Goal: Find specific page/section: Find specific page/section

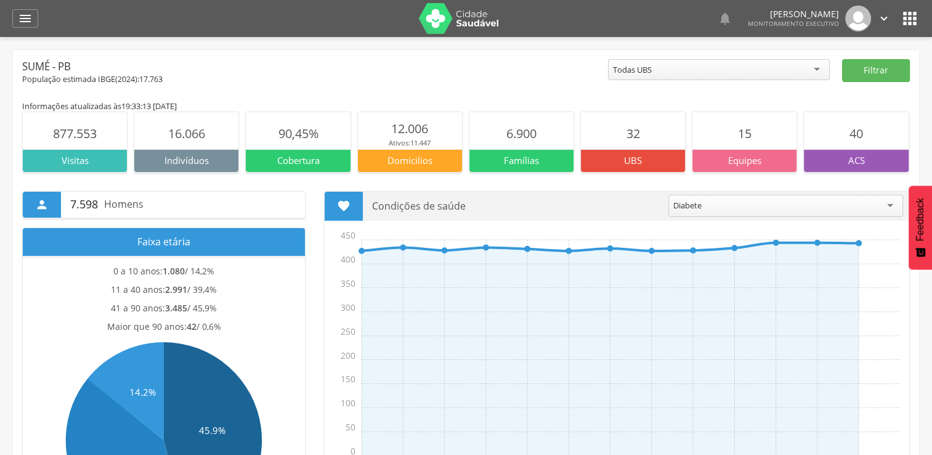
click at [614, 160] on p "UBS" at bounding box center [633, 160] width 104 height 13
click at [632, 137] on span "32" at bounding box center [634, 133] width 14 height 17
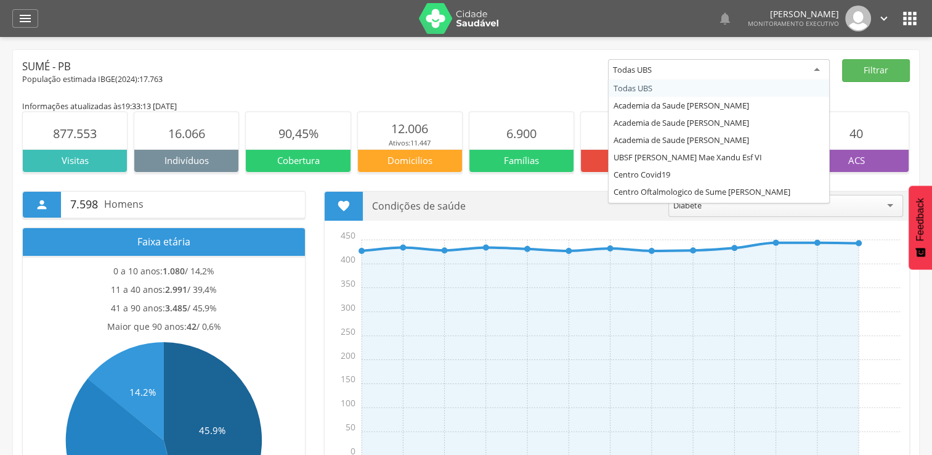
click at [757, 71] on div "Todas UBS" at bounding box center [719, 70] width 222 height 22
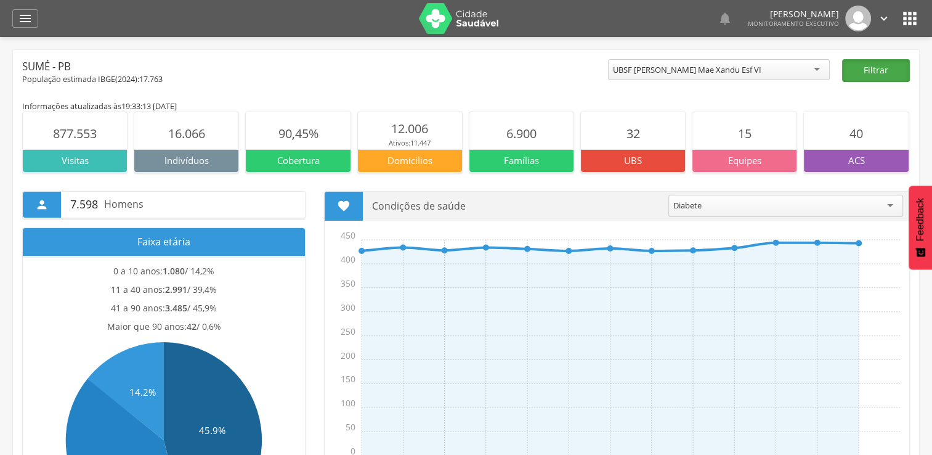
click at [880, 73] on button "Filtrar" at bounding box center [876, 70] width 68 height 23
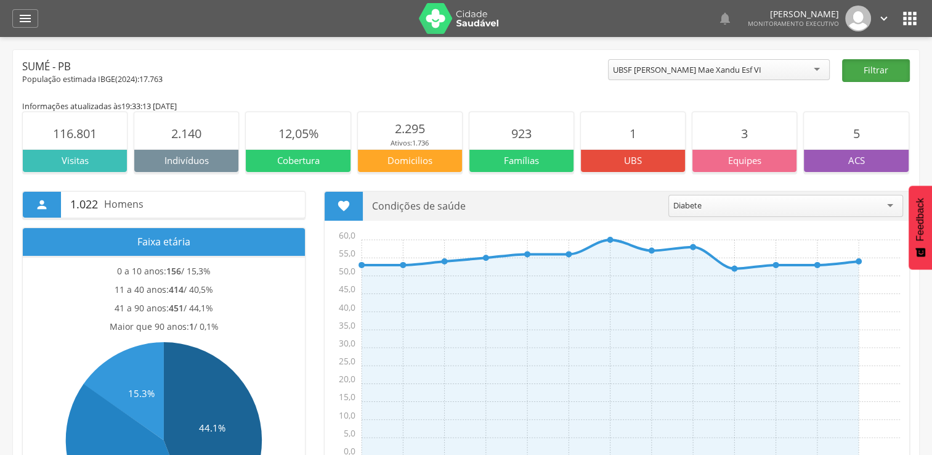
click at [882, 70] on button "Filtrar" at bounding box center [876, 70] width 68 height 23
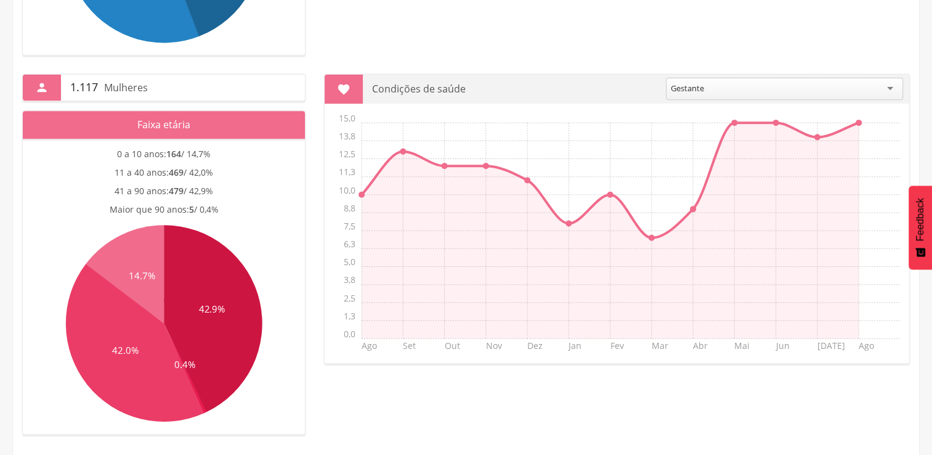
scroll to position [397, 0]
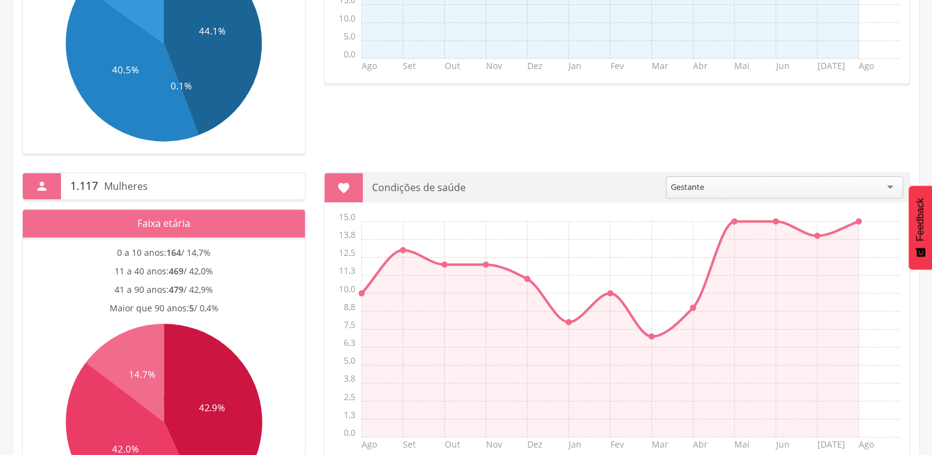
click at [169, 386] on icon at bounding box center [213, 416] width 99 height 187
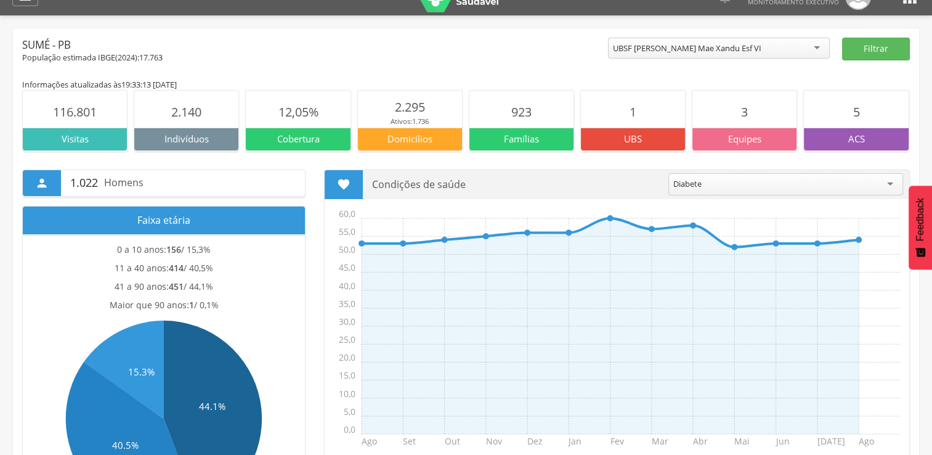
scroll to position [0, 0]
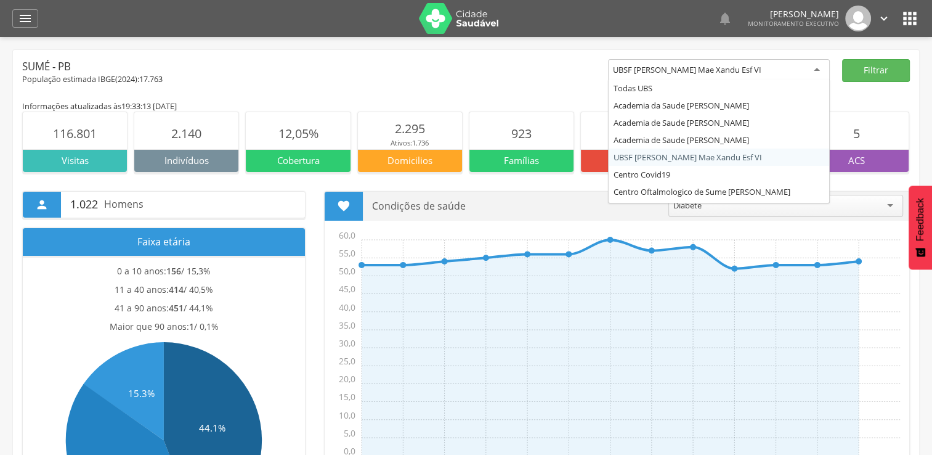
click at [762, 64] on div "UBSF [PERSON_NAME] Mae Xandu Esf VI" at bounding box center [687, 69] width 148 height 11
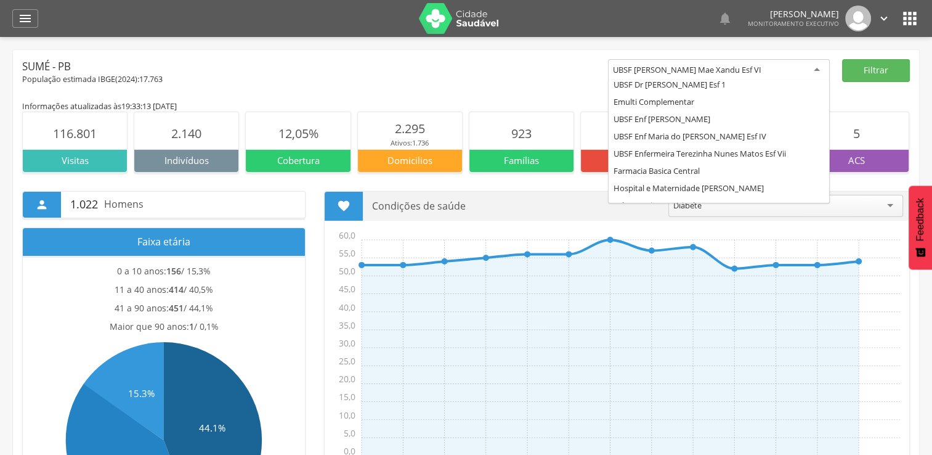
scroll to position [246, 0]
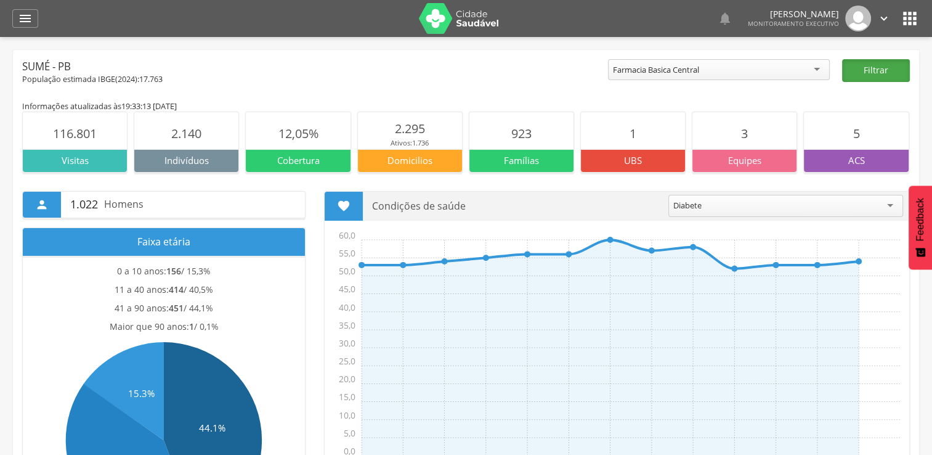
click at [879, 69] on button "Filtrar" at bounding box center [876, 70] width 68 height 23
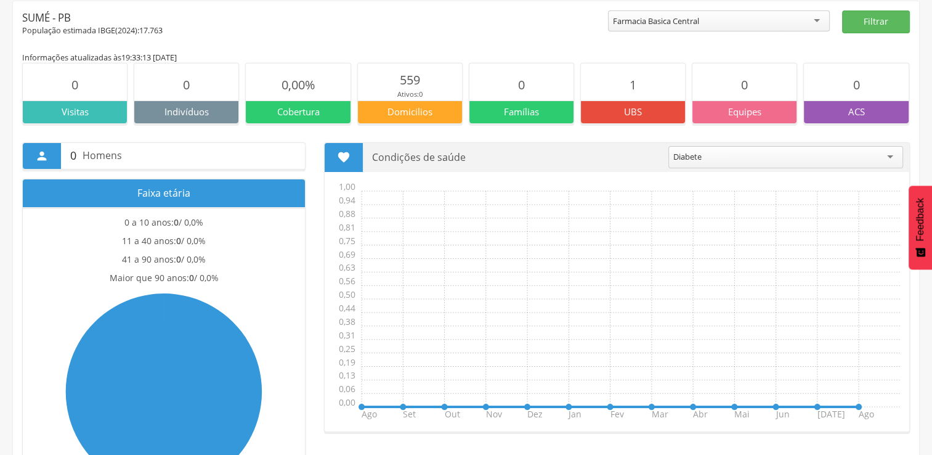
scroll to position [47, 0]
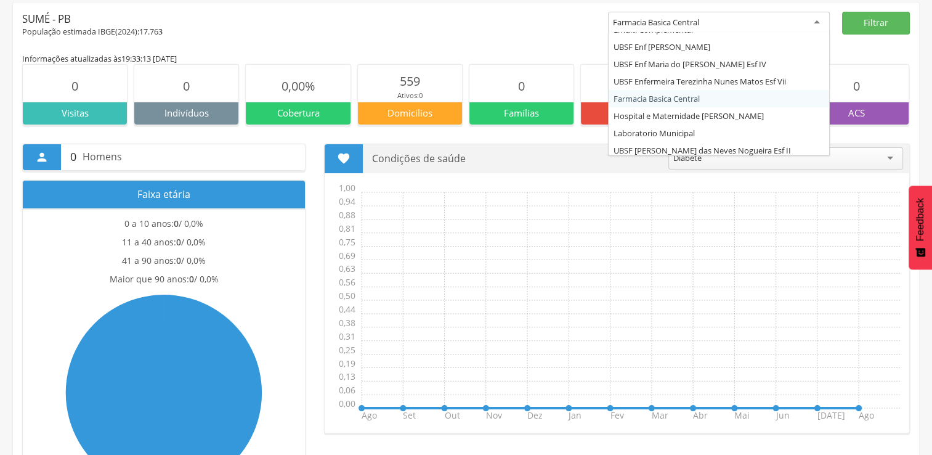
click at [821, 19] on div "Farmacia Basica Central" at bounding box center [719, 23] width 222 height 22
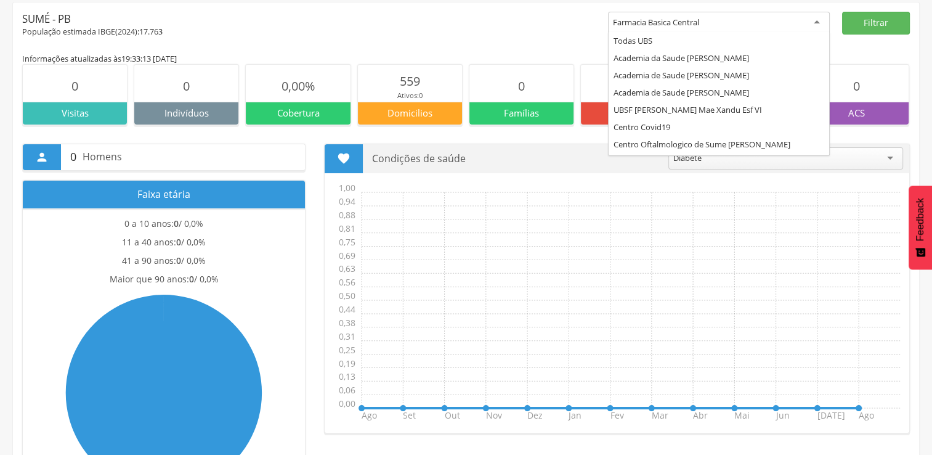
scroll to position [0, 0]
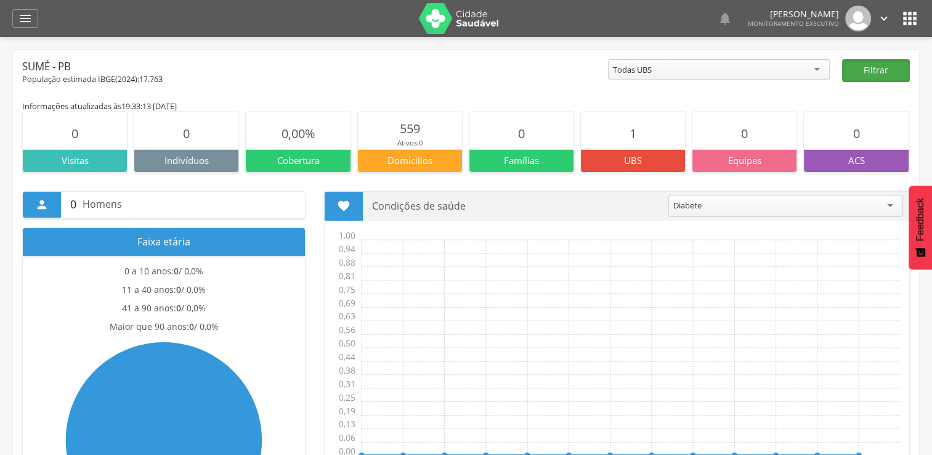
click at [850, 70] on button "Filtrar" at bounding box center [876, 70] width 68 height 23
click at [661, 152] on div "UBS" at bounding box center [633, 160] width 104 height 22
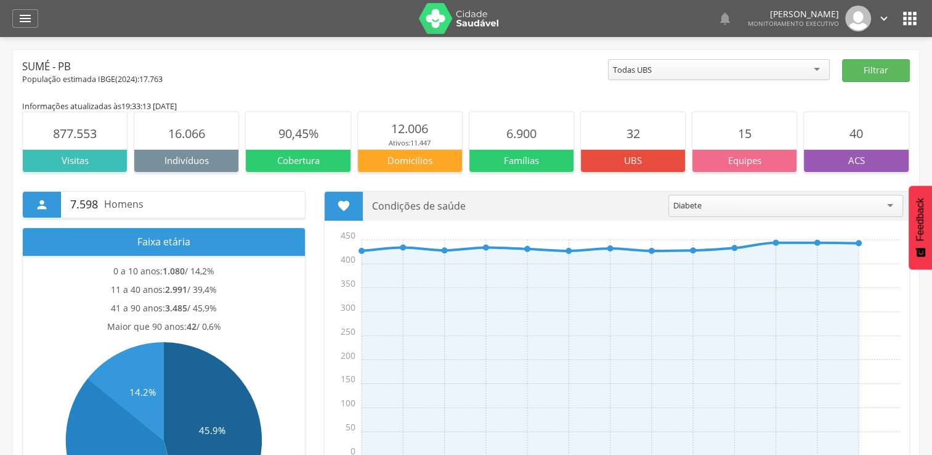
click at [653, 152] on div "UBS" at bounding box center [633, 160] width 104 height 22
click at [631, 127] on span "32" at bounding box center [634, 133] width 14 height 17
click at [626, 157] on p "UBS" at bounding box center [633, 160] width 104 height 13
click at [902, 16] on icon "" at bounding box center [910, 19] width 20 height 20
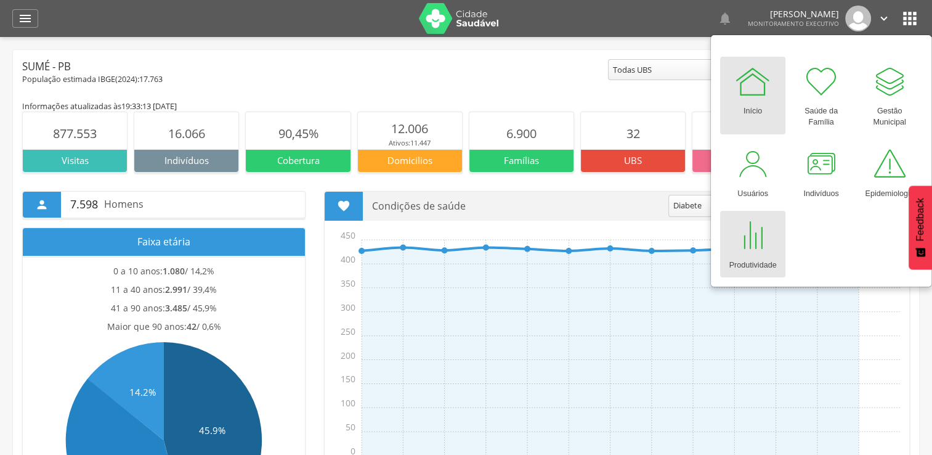
click at [753, 233] on div at bounding box center [752, 235] width 37 height 37
